Goal: Task Accomplishment & Management: Manage account settings

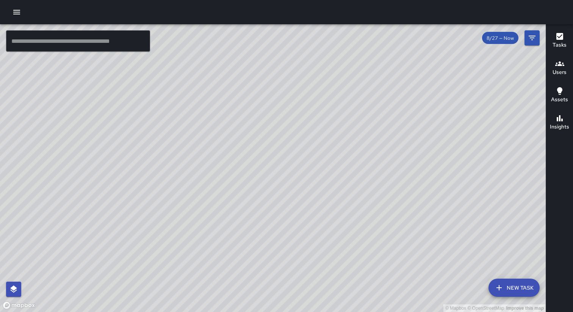
click at [17, 12] on icon "button" at bounding box center [16, 12] width 7 height 5
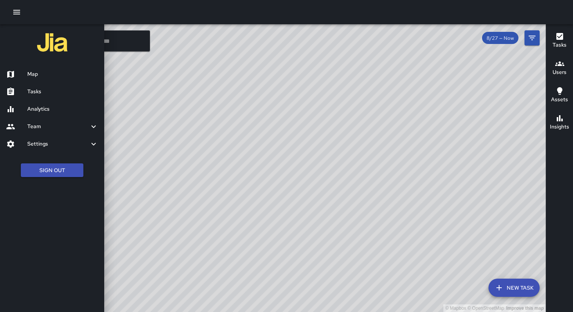
click at [44, 144] on h6 "Settings" at bounding box center [58, 144] width 62 height 8
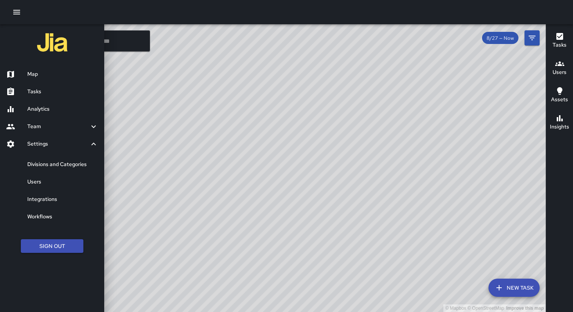
click at [132, 14] on div at bounding box center [286, 12] width 573 height 24
click at [155, 9] on div at bounding box center [286, 12] width 573 height 24
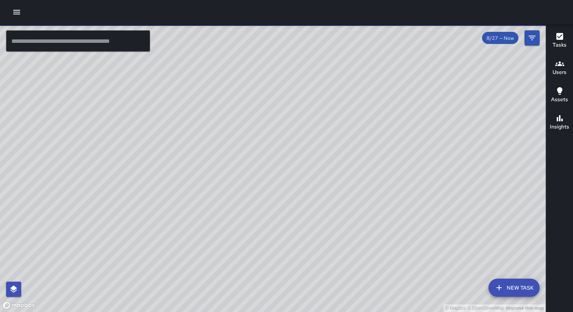
click at [16, 10] on icon "button" at bounding box center [16, 12] width 7 height 5
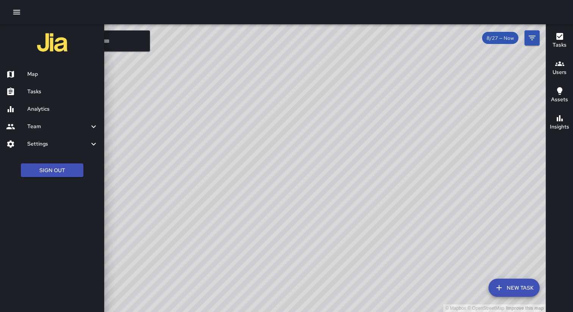
click at [38, 140] on h6 "Settings" at bounding box center [58, 144] width 62 height 8
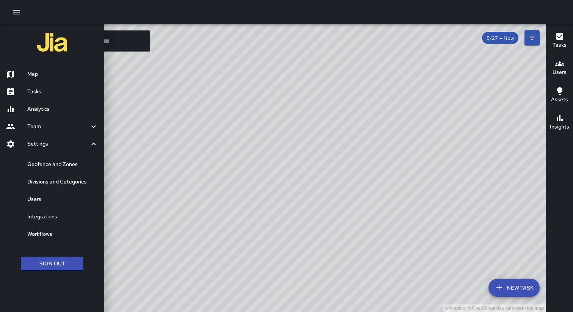
click at [44, 162] on h6 "Geofence and Zones" at bounding box center [62, 164] width 71 height 8
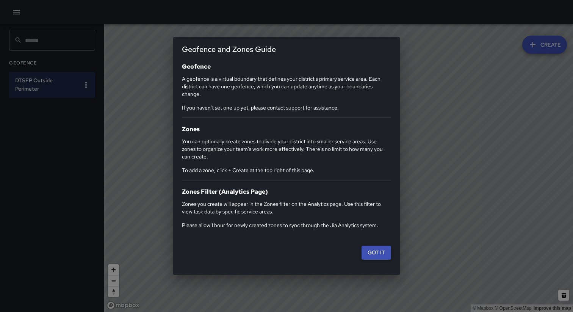
click at [374, 255] on button "Got it" at bounding box center [376, 253] width 30 height 14
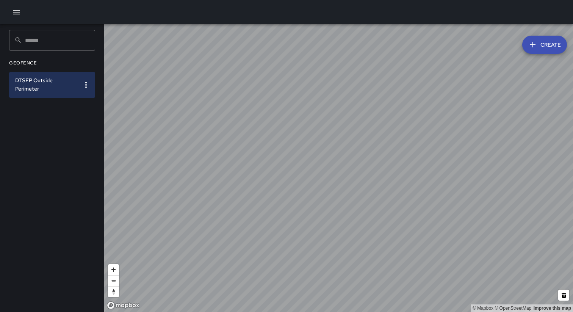
click at [83, 82] on icon "button" at bounding box center [85, 84] width 9 height 9
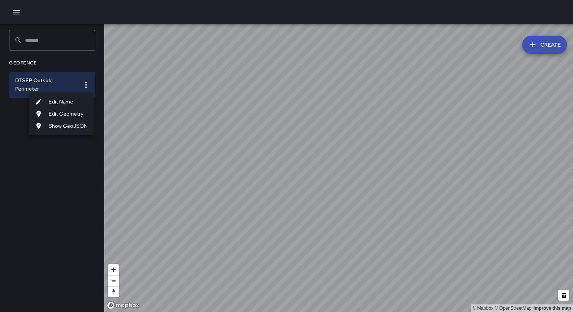
click at [70, 128] on li "Show GeoJSON" at bounding box center [61, 126] width 65 height 12
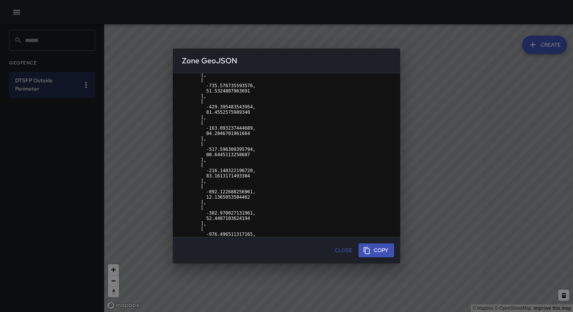
scroll to position [92, 0]
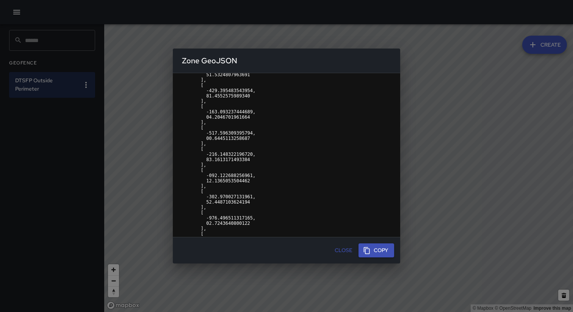
click at [340, 249] on button "Close" at bounding box center [343, 250] width 24 height 14
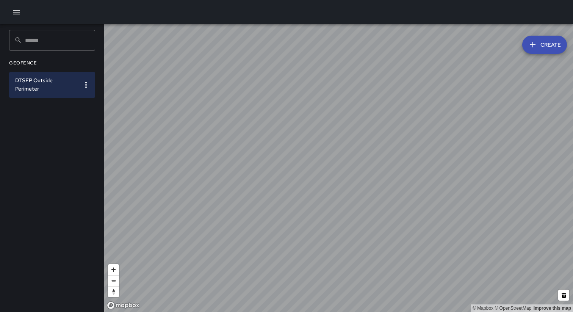
scroll to position [0, 0]
click at [84, 85] on icon "button" at bounding box center [85, 84] width 9 height 9
click at [66, 102] on li "Edit Name" at bounding box center [61, 101] width 65 height 12
click at [65, 125] on div "**********" at bounding box center [52, 168] width 104 height 288
click at [63, 82] on input "**********" at bounding box center [46, 80] width 62 height 11
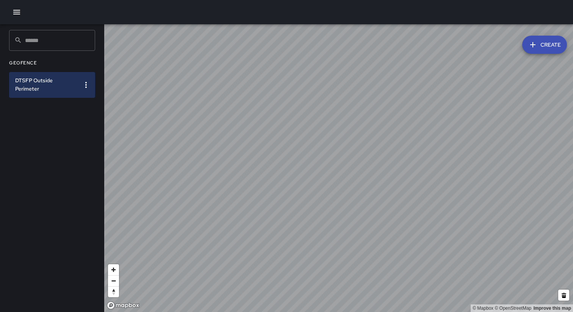
click at [19, 12] on icon "button" at bounding box center [16, 12] width 7 height 5
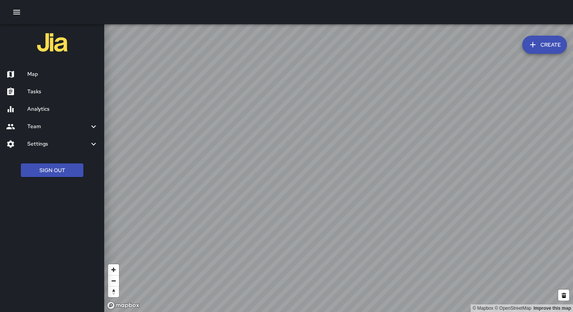
click at [50, 95] on h6 "Tasks" at bounding box center [62, 92] width 71 height 8
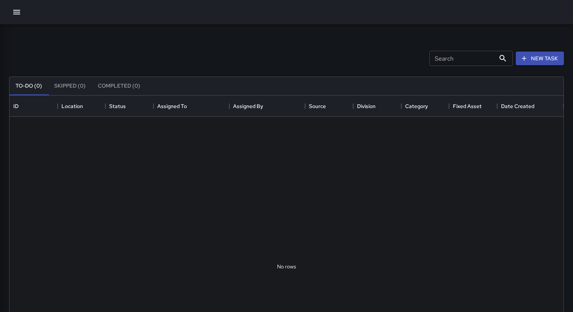
scroll to position [321, 554]
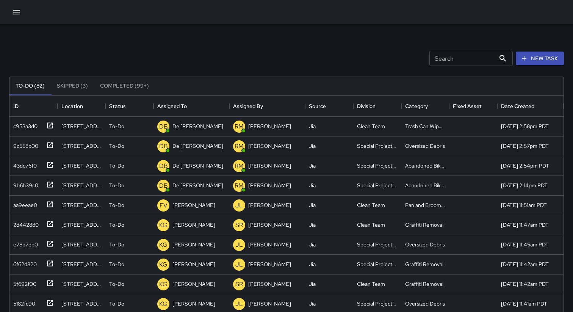
click at [64, 86] on button "Skipped (3)" at bounding box center [72, 86] width 43 height 18
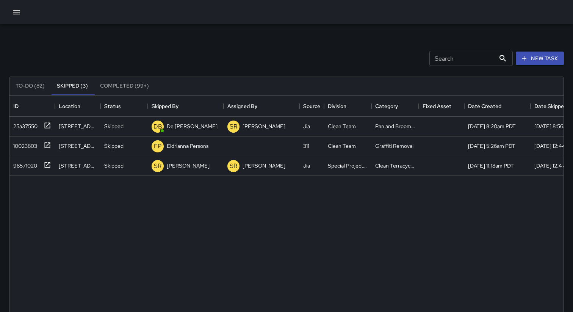
click at [16, 14] on icon "button" at bounding box center [16, 12] width 7 height 5
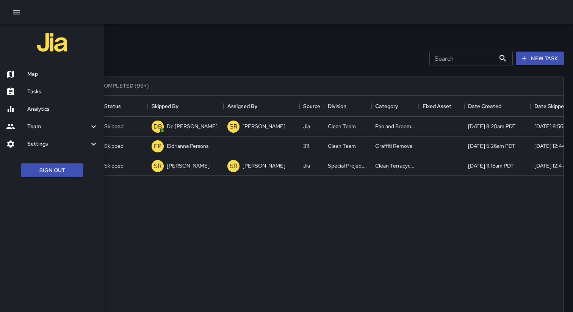
click at [77, 102] on div "Analytics" at bounding box center [52, 108] width 104 height 17
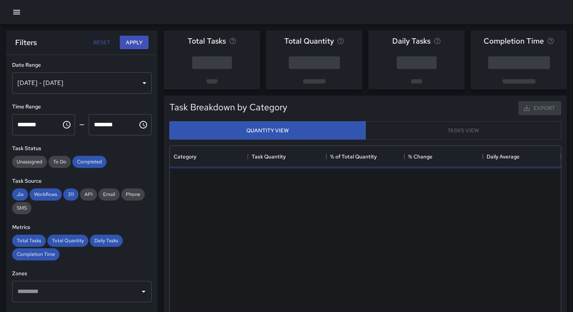
click at [17, 9] on icon "button" at bounding box center [16, 12] width 9 height 9
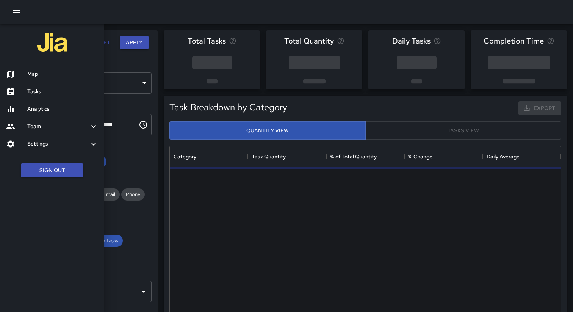
click at [77, 141] on h6 "Settings" at bounding box center [58, 144] width 62 height 8
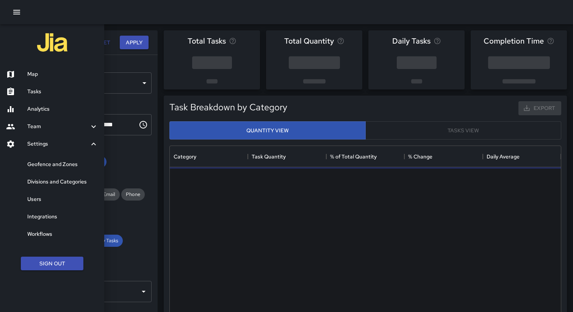
click at [69, 162] on h6 "Geofence and Zones" at bounding box center [62, 164] width 71 height 8
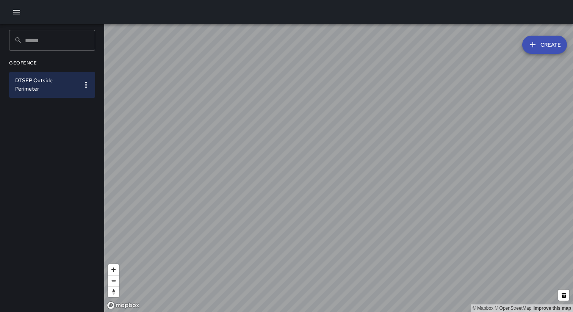
click at [545, 45] on button "Create" at bounding box center [544, 45] width 45 height 18
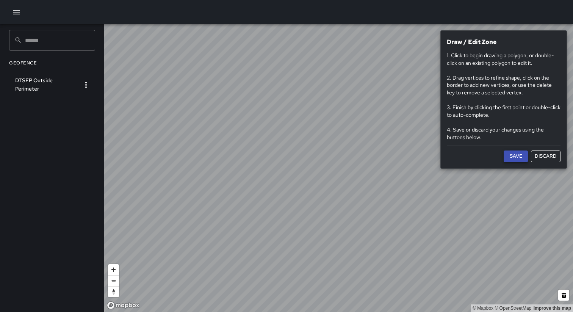
click at [512, 153] on button "Save" at bounding box center [516, 156] width 24 height 12
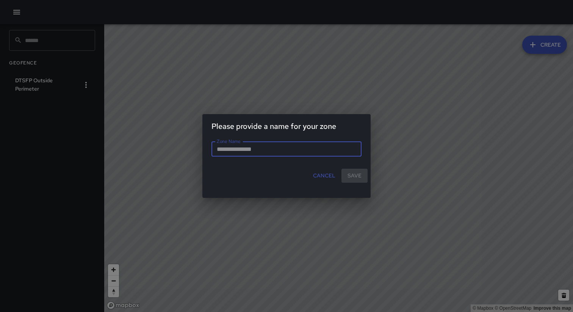
click at [257, 155] on input "Zone Name" at bounding box center [286, 148] width 150 height 15
type input "*********"
click at [357, 176] on button "Save" at bounding box center [354, 176] width 26 height 14
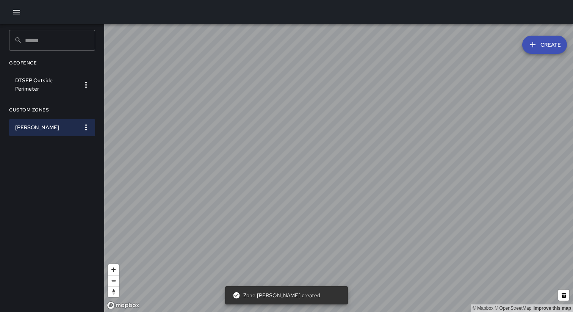
click at [14, 10] on icon "button" at bounding box center [16, 12] width 7 height 5
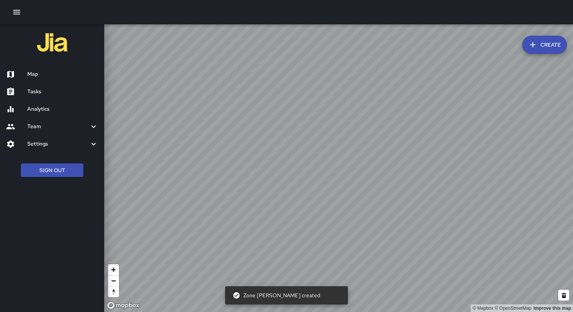
click at [31, 72] on h6 "Map" at bounding box center [62, 74] width 71 height 8
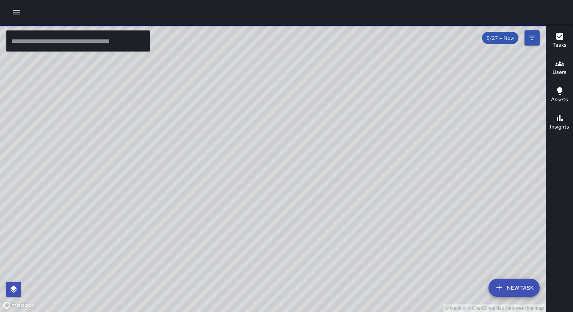
click at [17, 14] on icon "button" at bounding box center [16, 12] width 7 height 5
